Goal: Navigation & Orientation: Find specific page/section

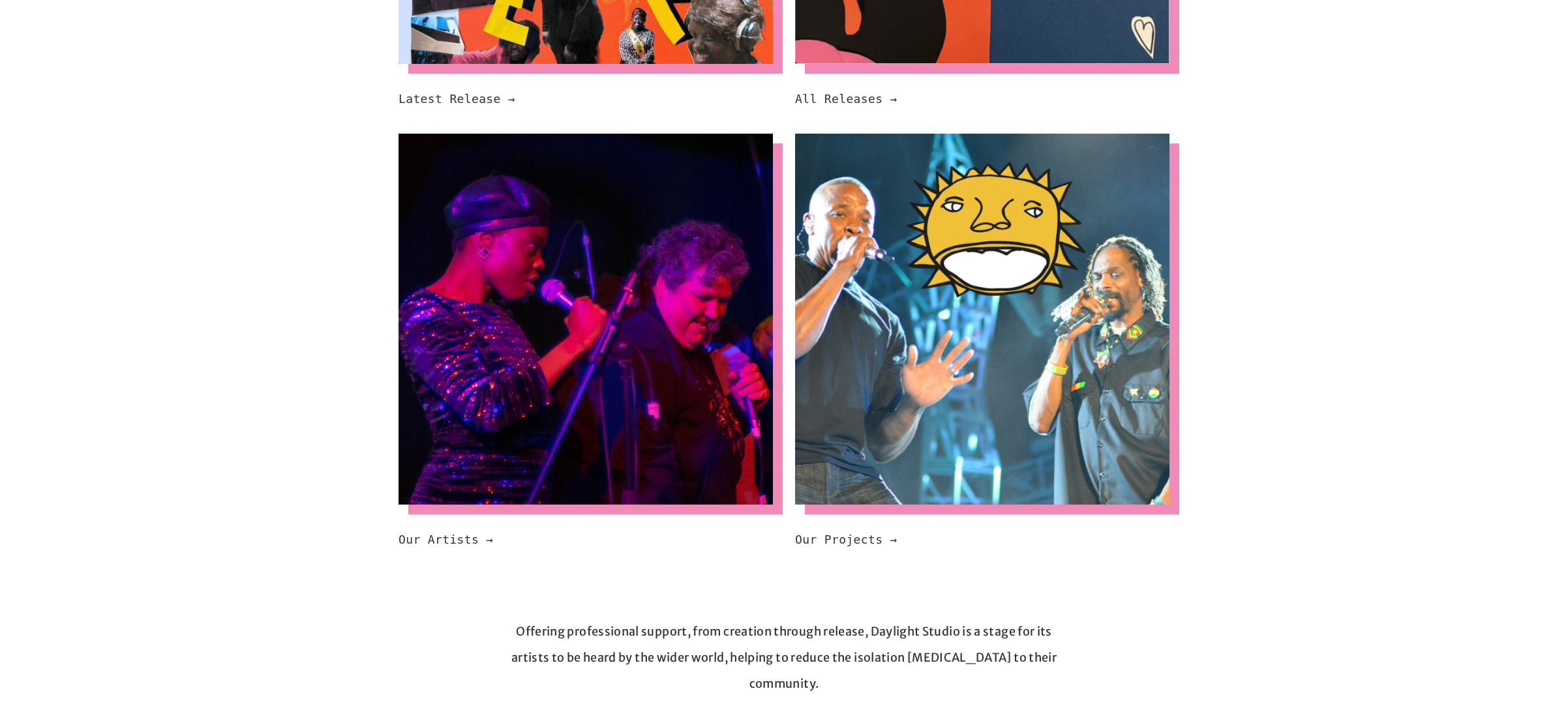
scroll to position [817, 0]
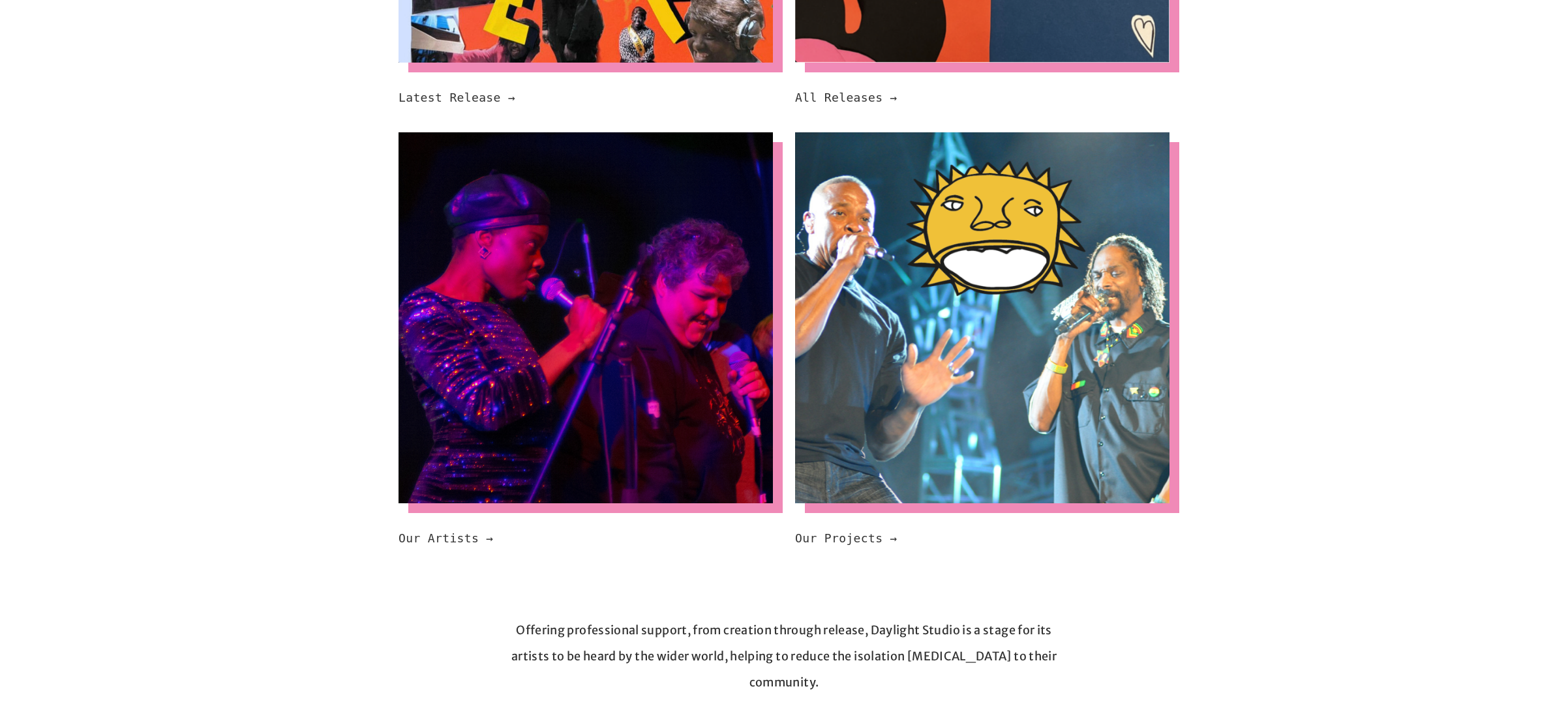
click at [860, 531] on code "Our Projects →" at bounding box center [846, 538] width 102 height 14
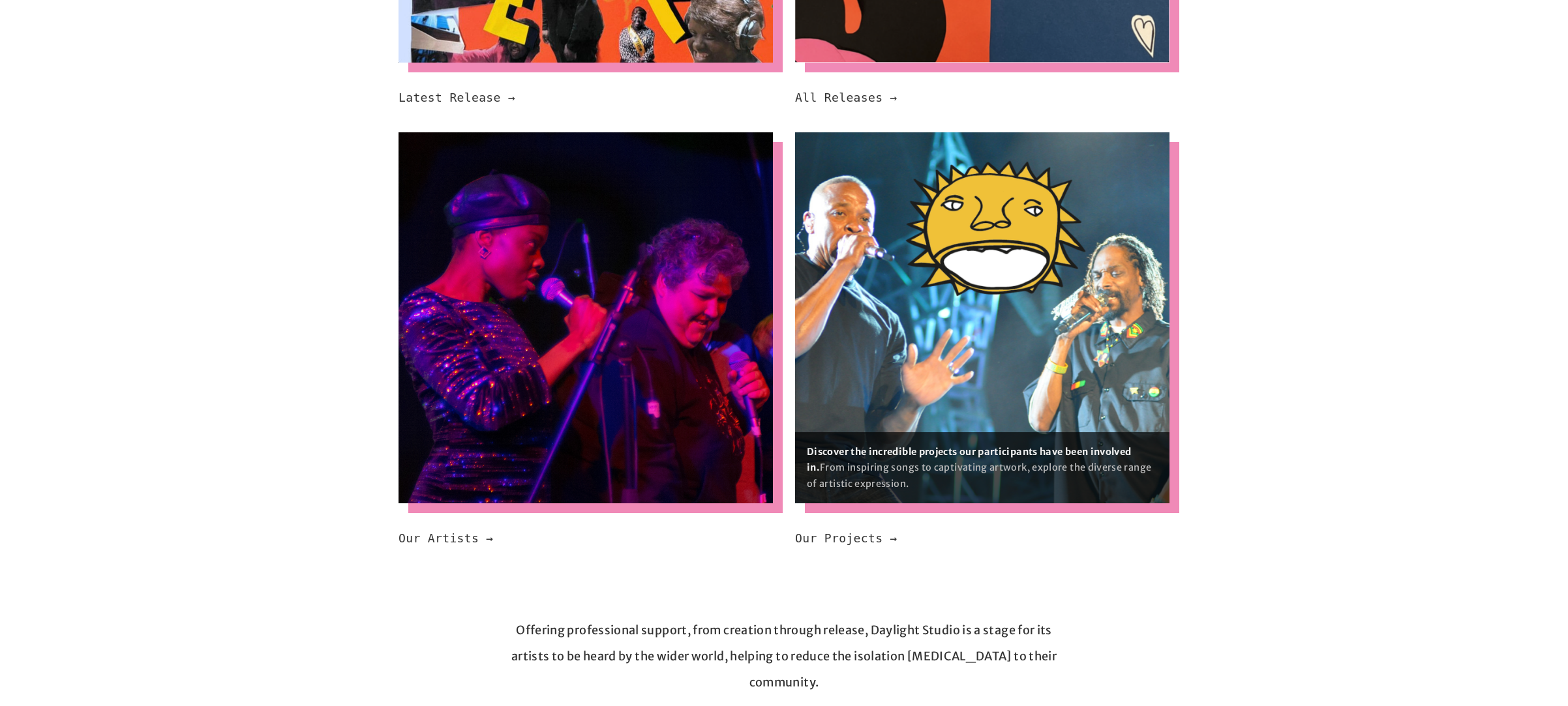
click at [906, 461] on p "Discover the incredible projects our participants have been involved in. From i…" at bounding box center [983, 468] width 351 height 48
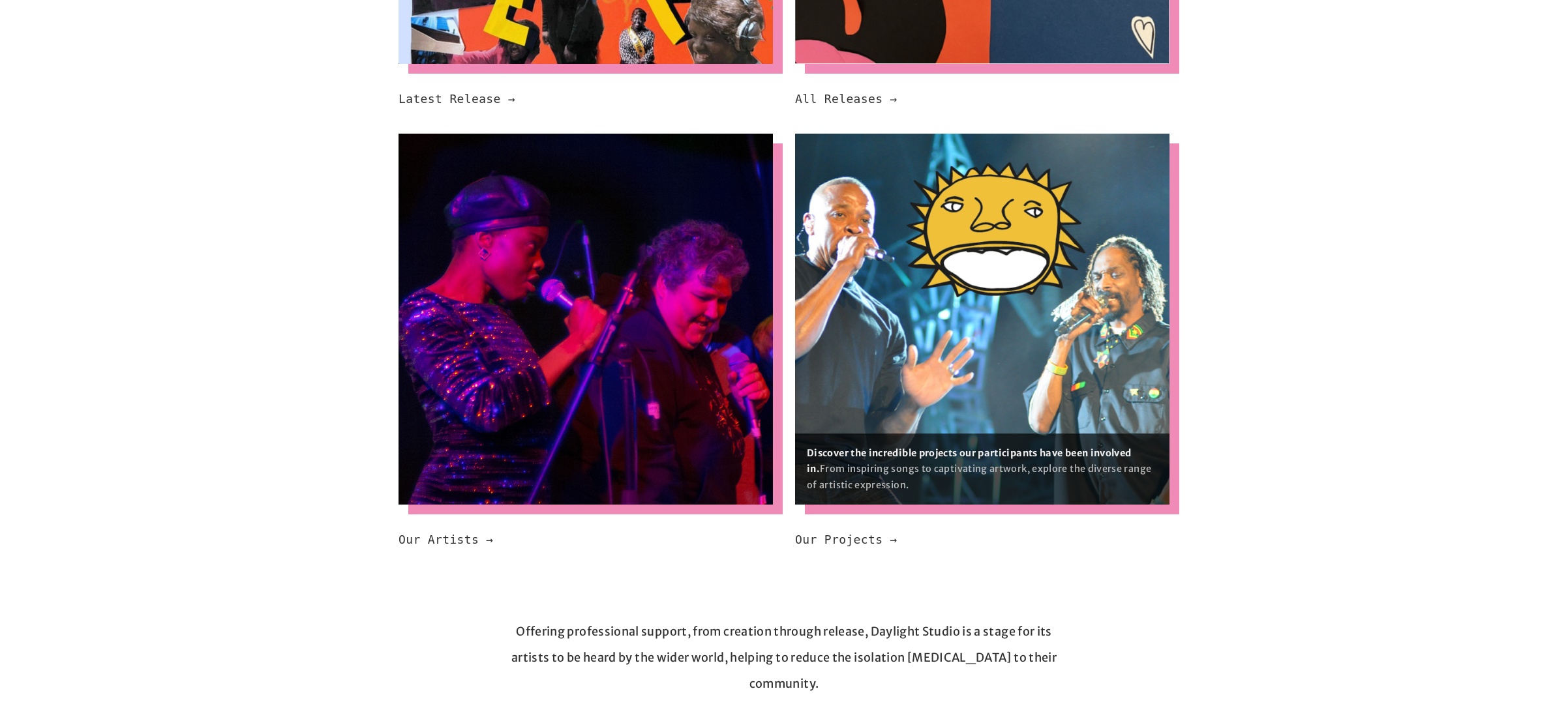
click at [919, 400] on img at bounding box center [982, 319] width 375 height 371
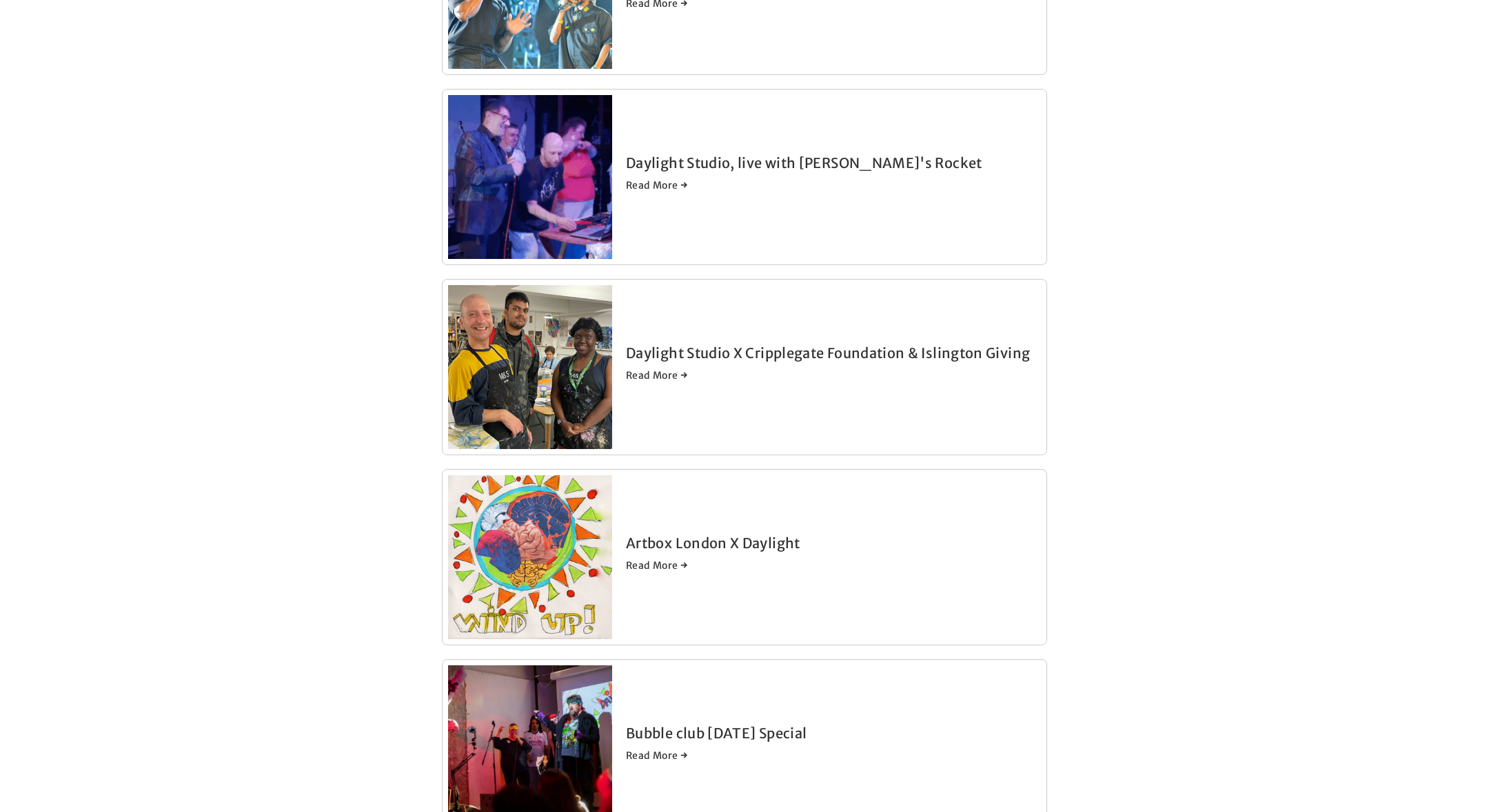
scroll to position [569, 0]
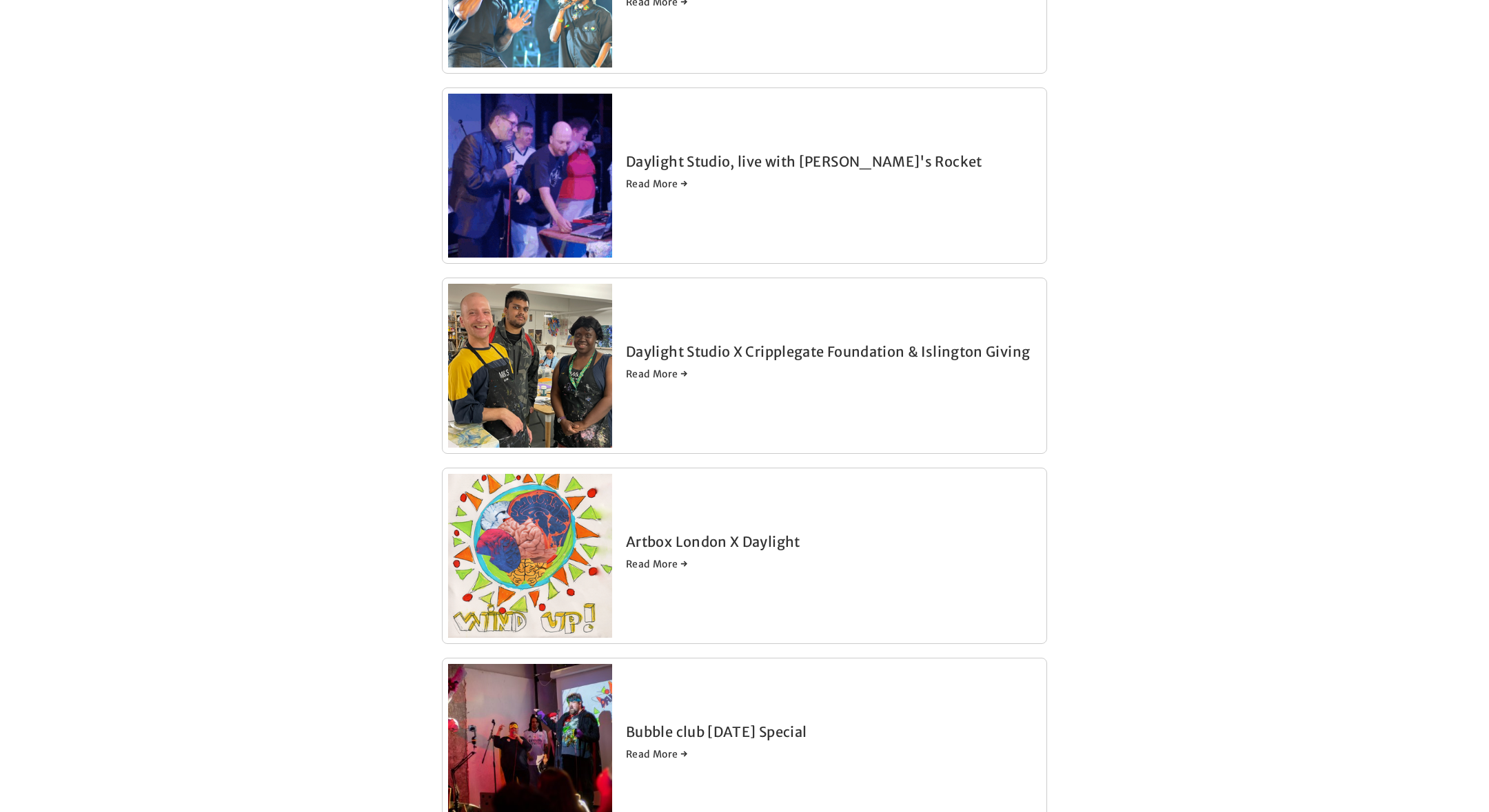
click at [655, 563] on link "Read More →" at bounding box center [834, 564] width 415 height 14
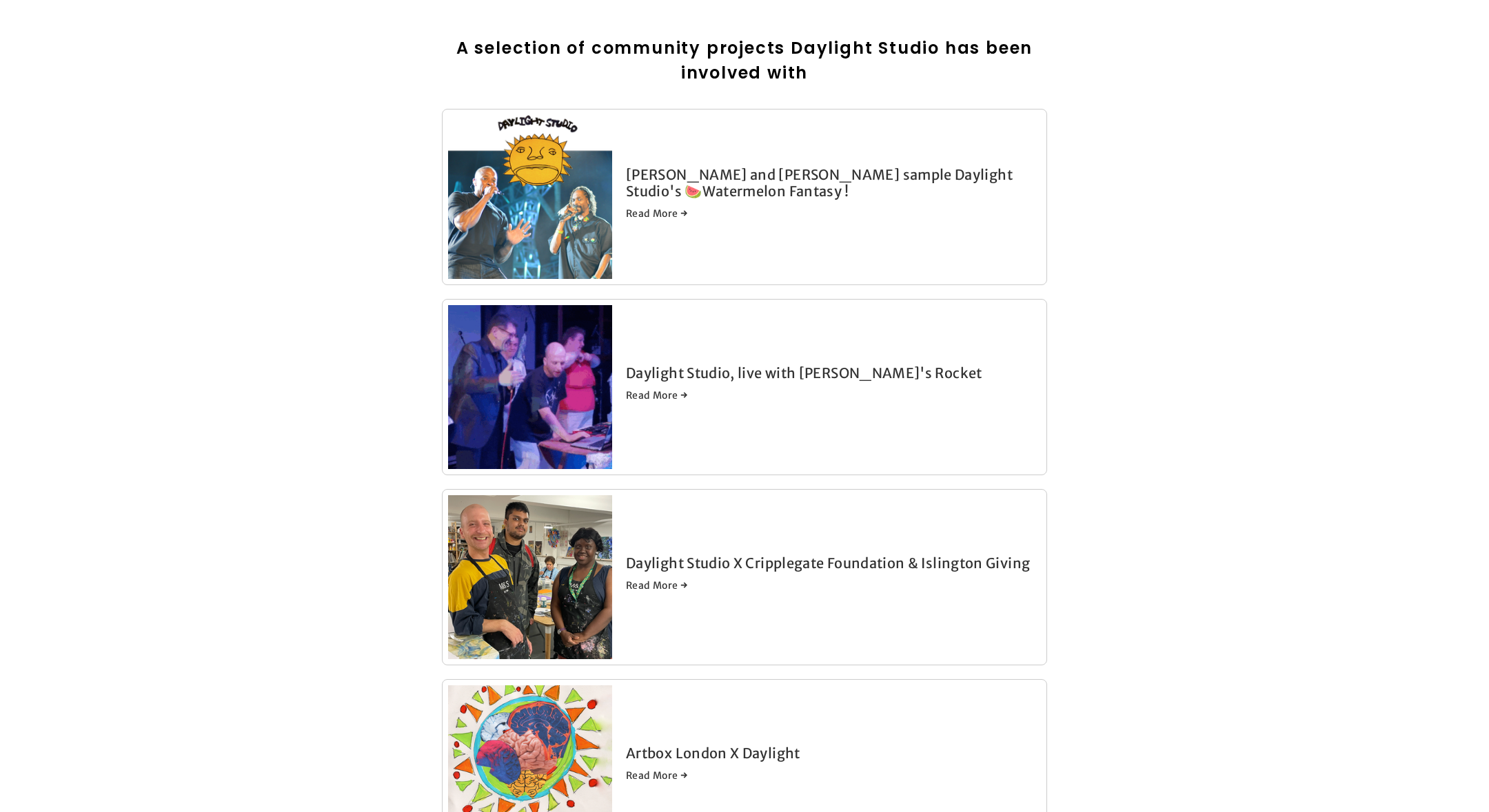
scroll to position [346, 0]
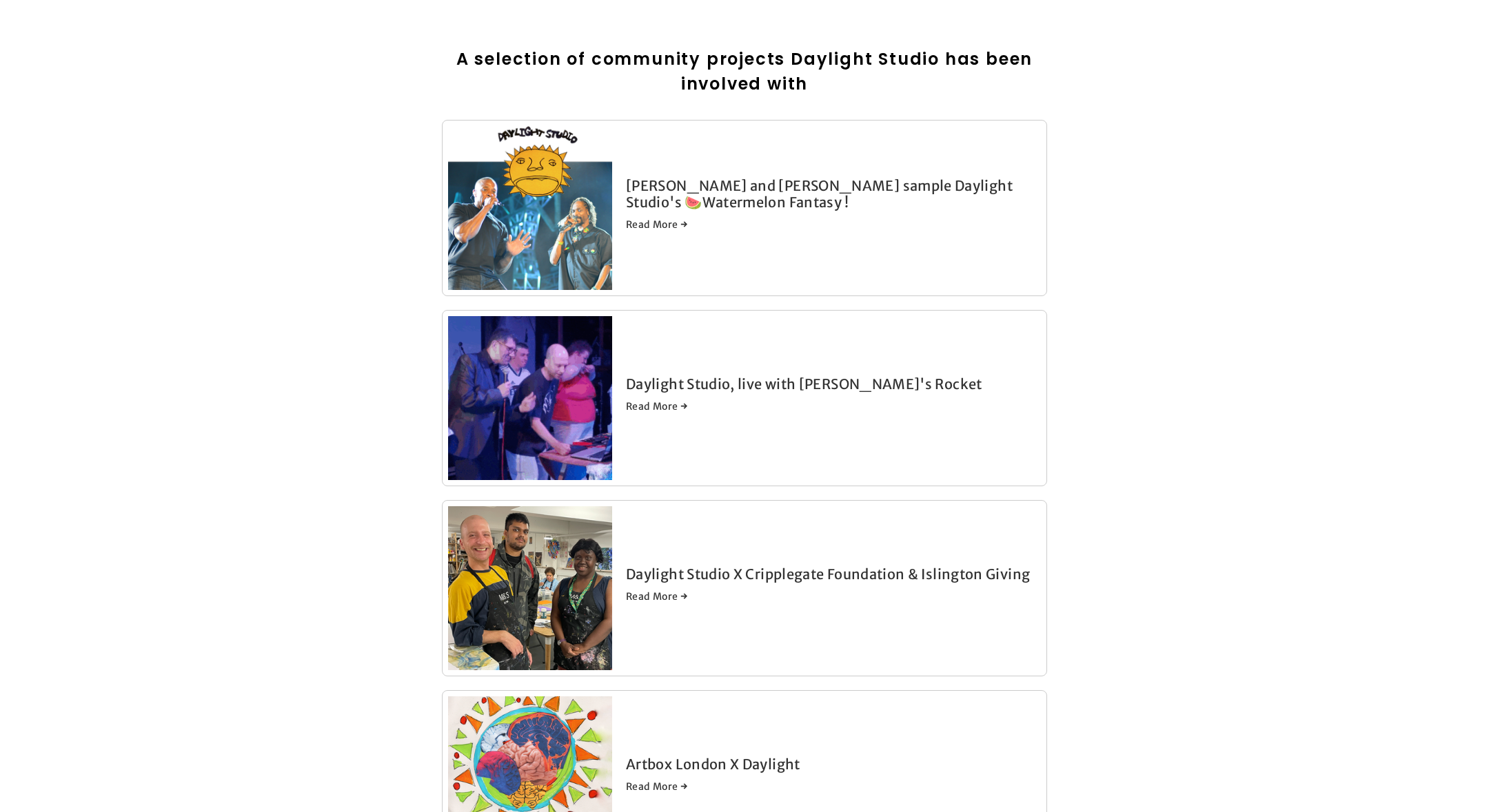
click at [773, 389] on link "Daylight Studio, live with Robyn's Rocket" at bounding box center [804, 384] width 356 height 17
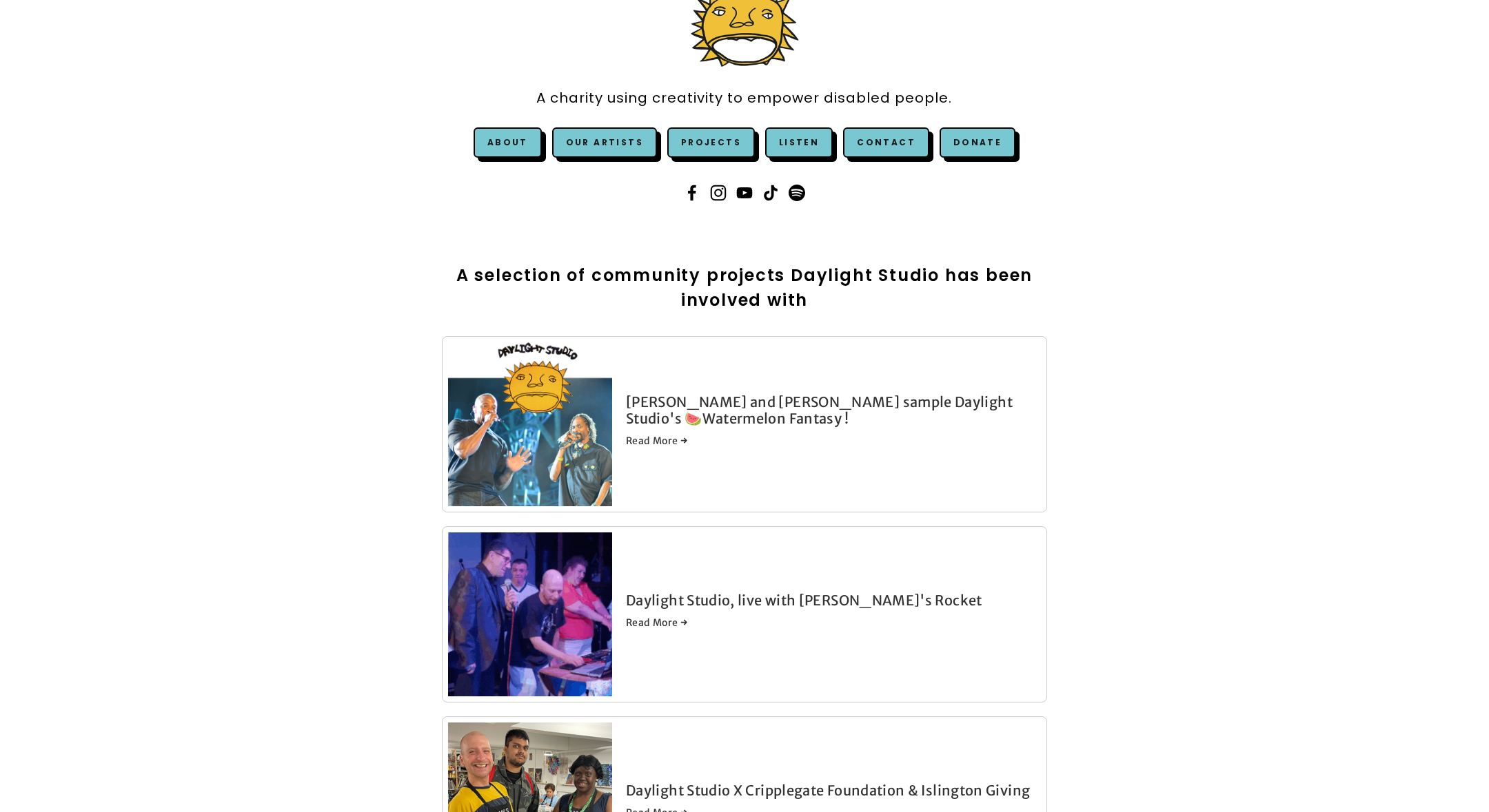
scroll to position [0, 0]
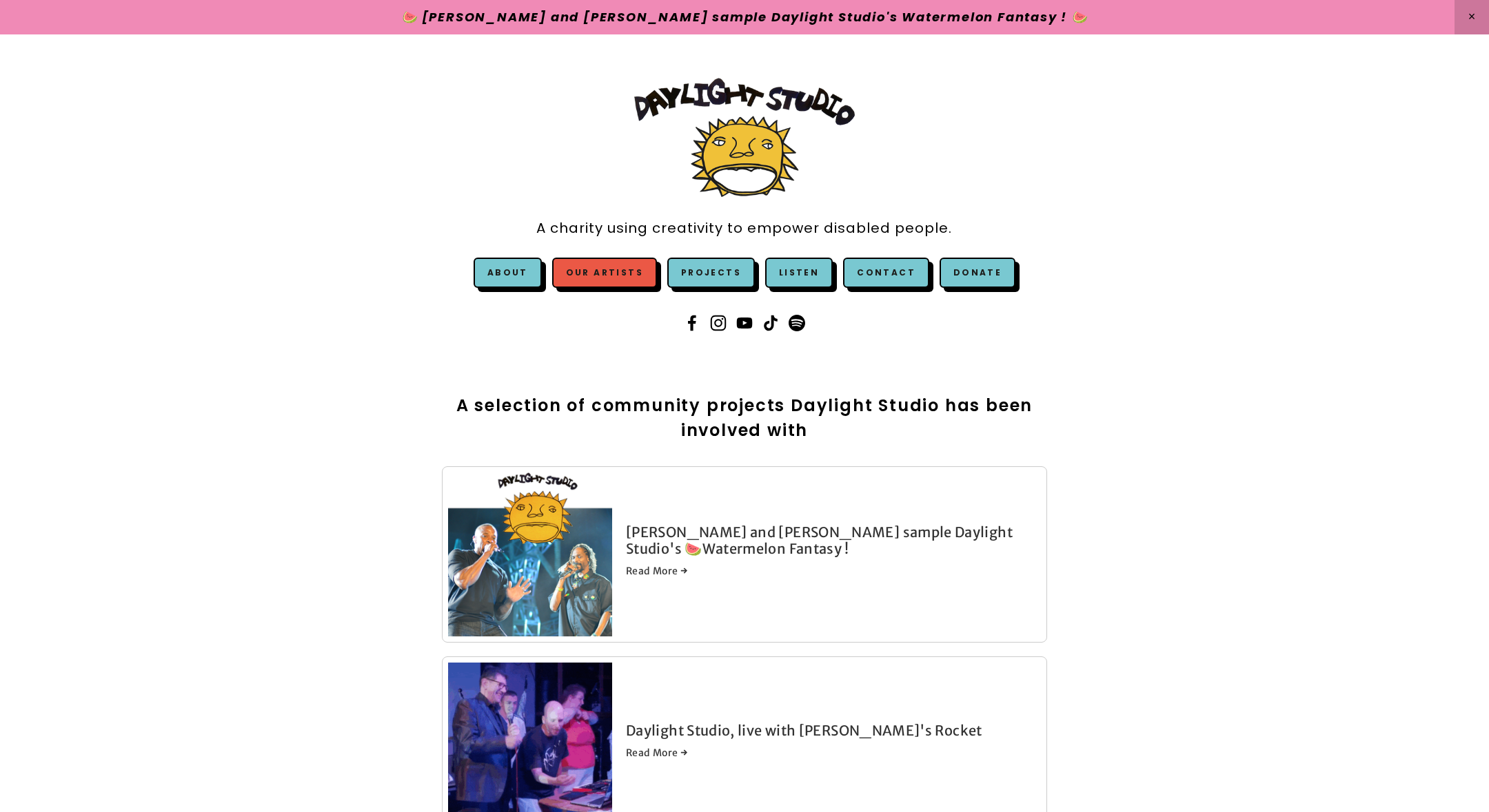
click at [612, 275] on link "Our Artists" at bounding box center [604, 272] width 105 height 30
